Goal: Transaction & Acquisition: Purchase product/service

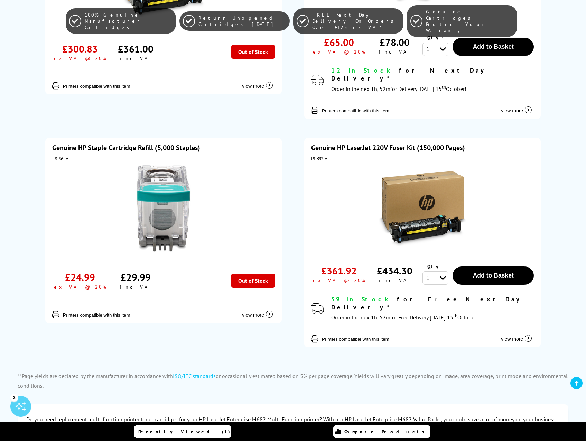
scroll to position [1728, 0]
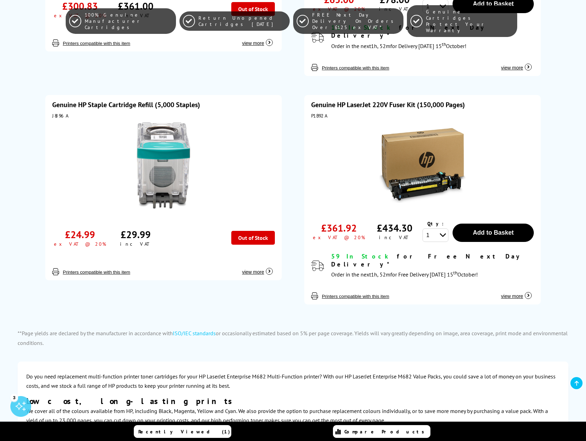
click at [519, 293] on span "view more" at bounding box center [512, 296] width 22 height 6
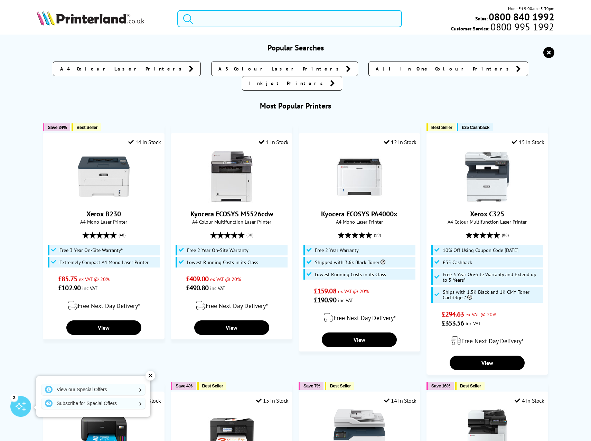
click at [206, 20] on input "search" at bounding box center [289, 18] width 225 height 17
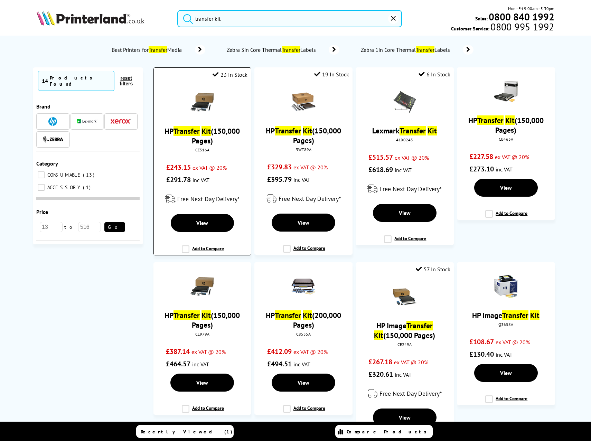
type input "transfer kit"
click at [190, 109] on img at bounding box center [202, 102] width 24 height 24
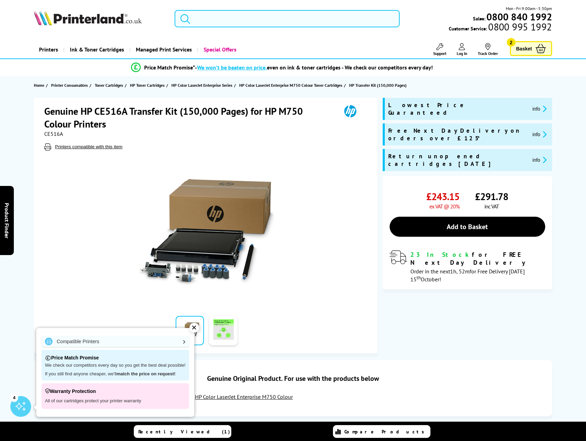
click at [257, 18] on input "search" at bounding box center [286, 18] width 225 height 17
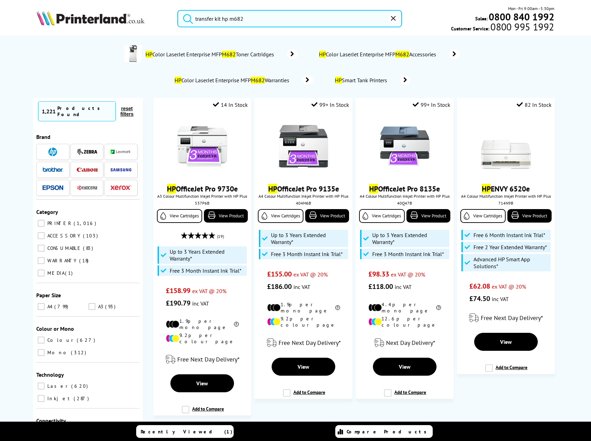
type input "transfer kit hp m682"
click at [178, 10] on button "submit" at bounding box center [186, 17] width 17 height 15
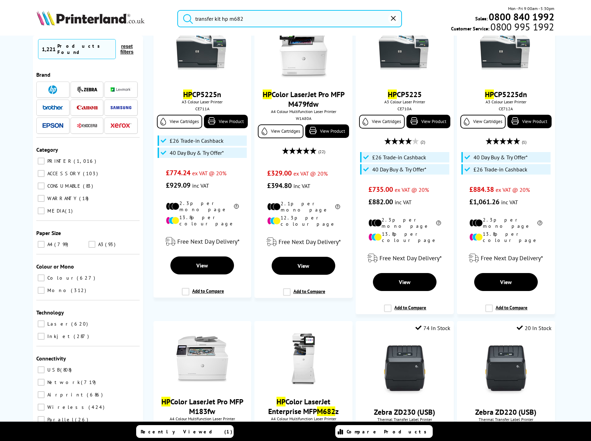
scroll to position [1244, 0]
